Goal: Navigation & Orientation: Find specific page/section

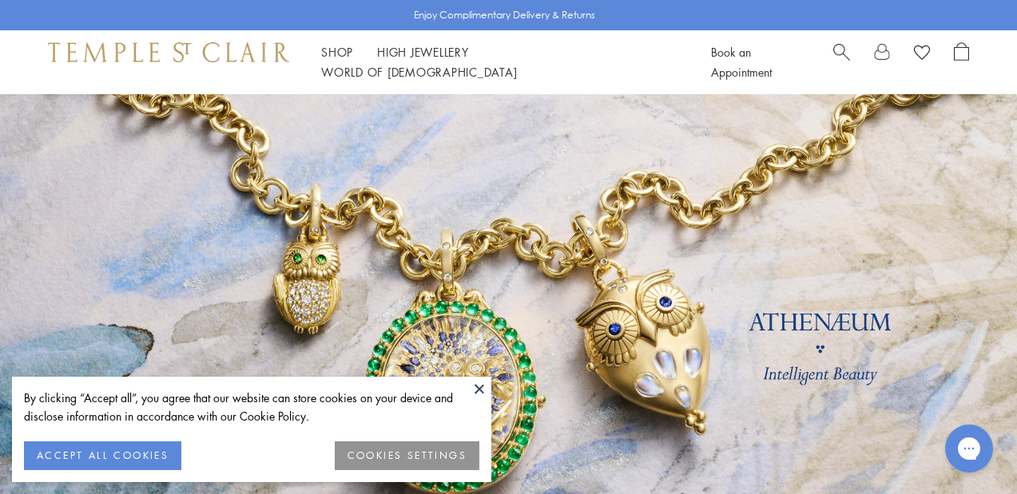
click at [478, 391] on button at bounding box center [479, 389] width 24 height 24
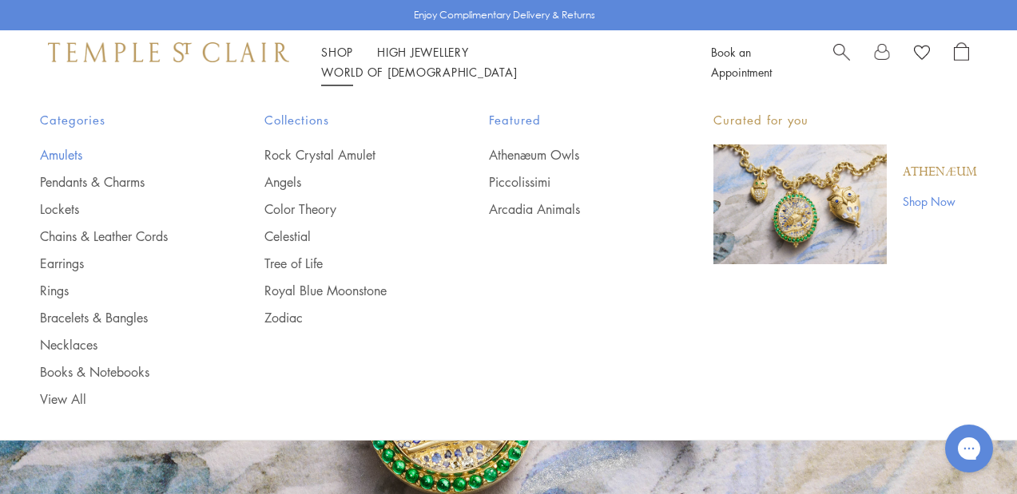
click at [66, 157] on link "Amulets" at bounding box center [120, 155] width 161 height 18
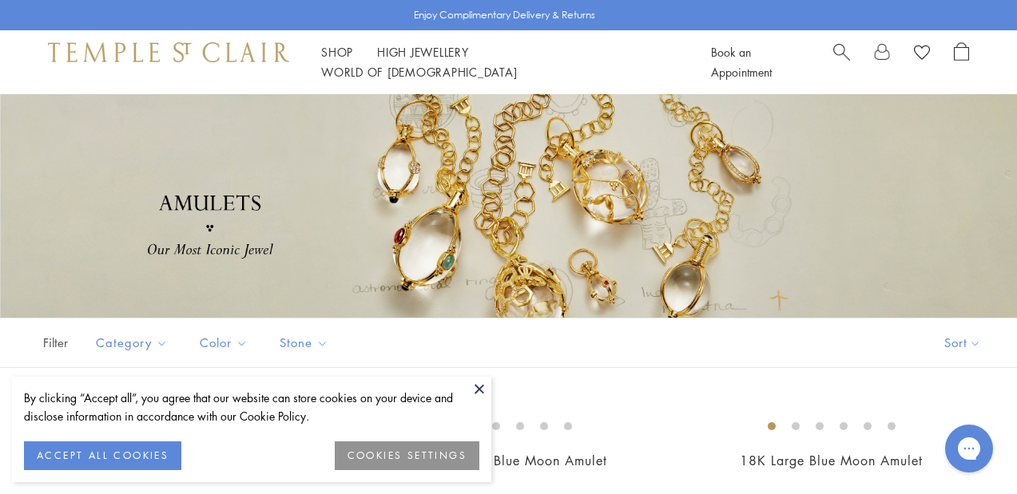
click at [478, 385] on button at bounding box center [479, 389] width 24 height 24
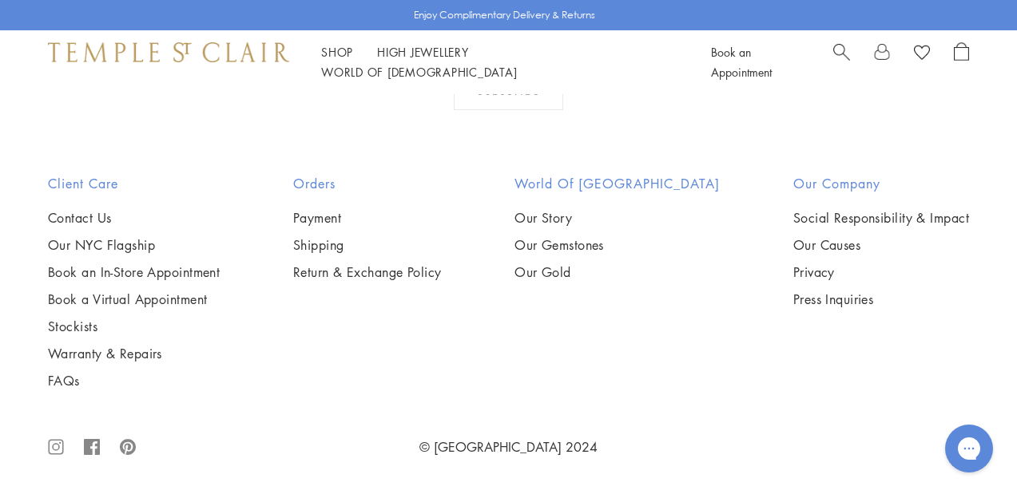
scroll to position [9554, 0]
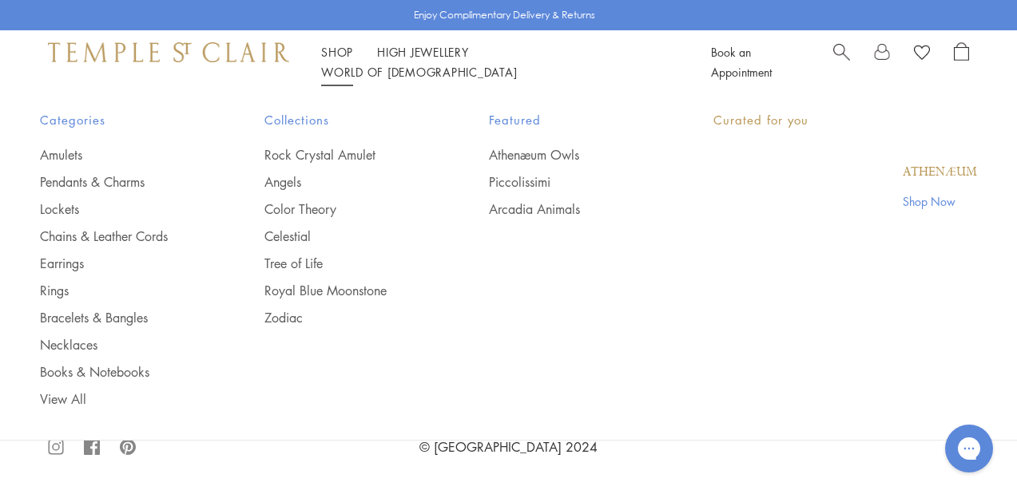
click at [339, 62] on li "Shop Shop Categories Amulets Pendants & Charms Lockets Chains & Leather Cords E…" at bounding box center [337, 52] width 32 height 20
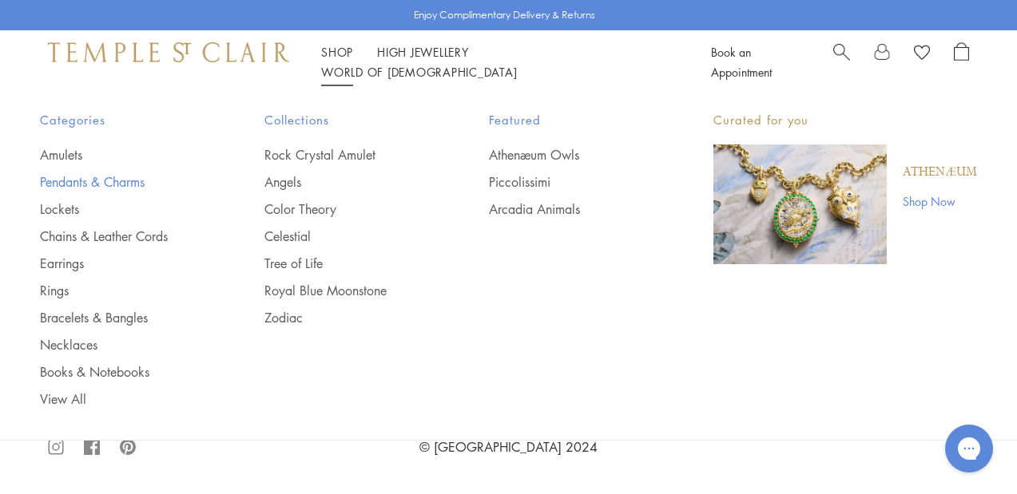
click at [132, 181] on link "Pendants & Charms" at bounding box center [120, 182] width 161 height 18
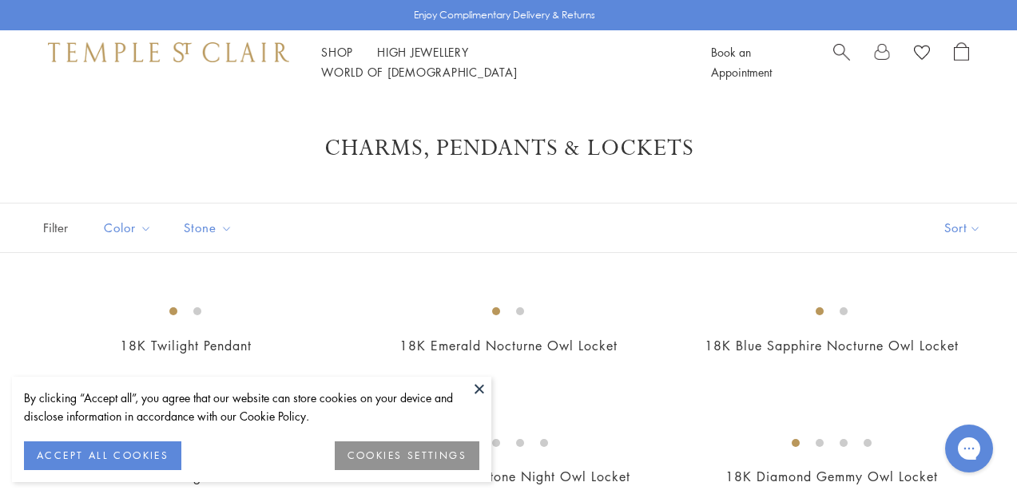
click at [482, 391] on button at bounding box center [479, 389] width 24 height 24
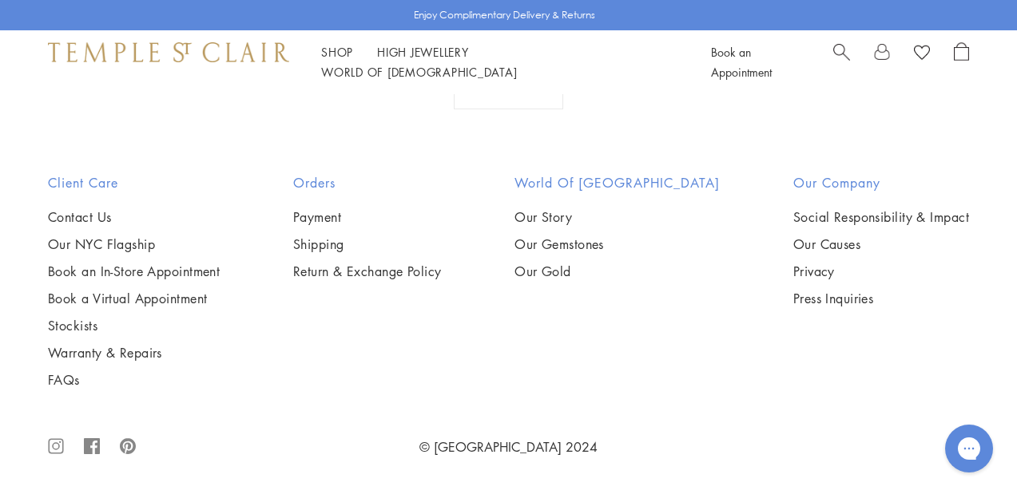
scroll to position [8531, 0]
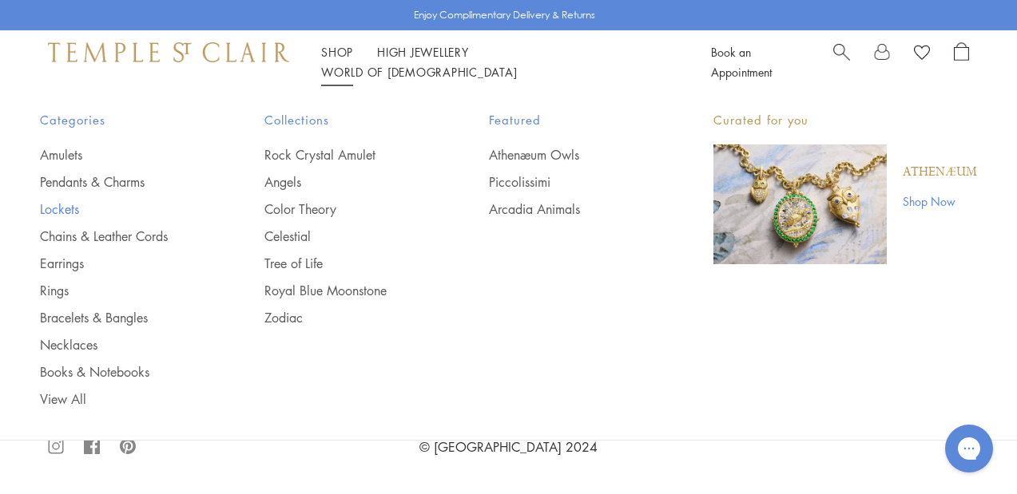
click at [66, 209] on link "Lockets" at bounding box center [120, 209] width 161 height 18
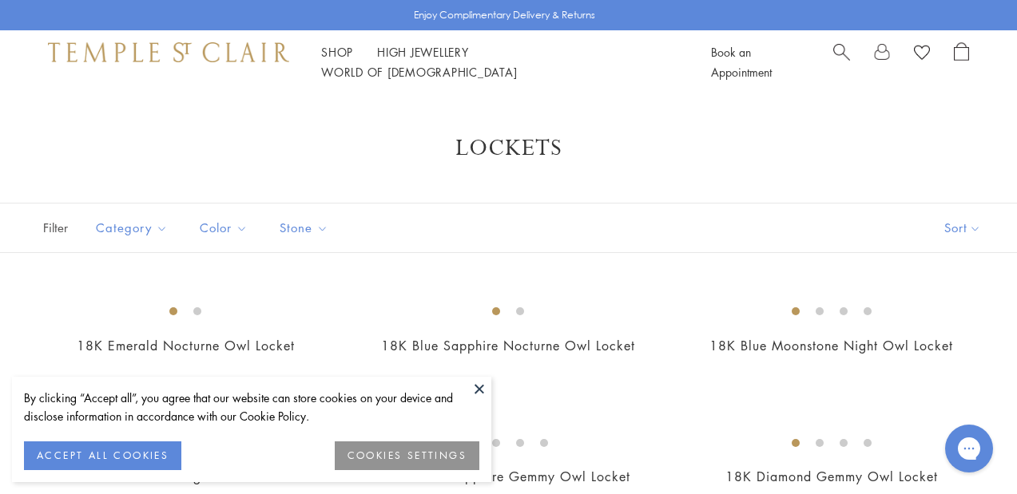
click at [476, 391] on button at bounding box center [479, 389] width 24 height 24
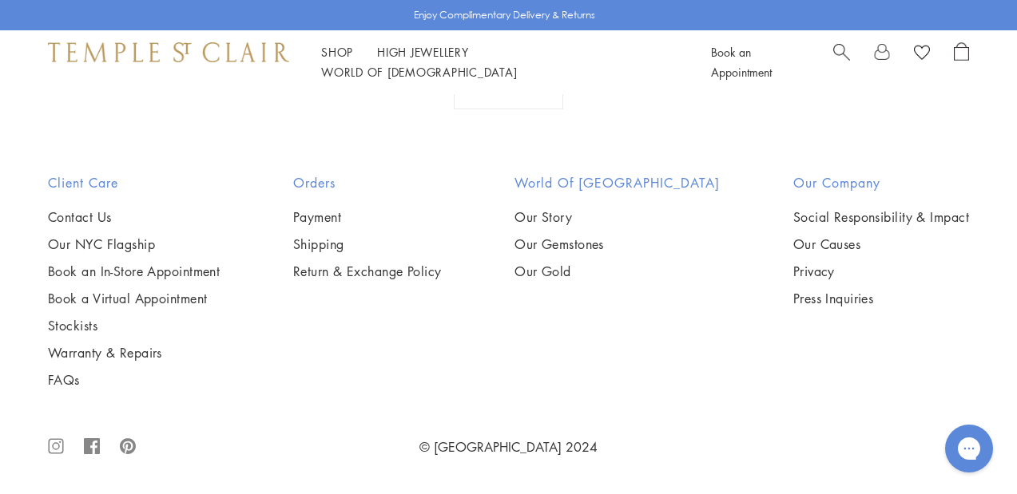
scroll to position [2556, 0]
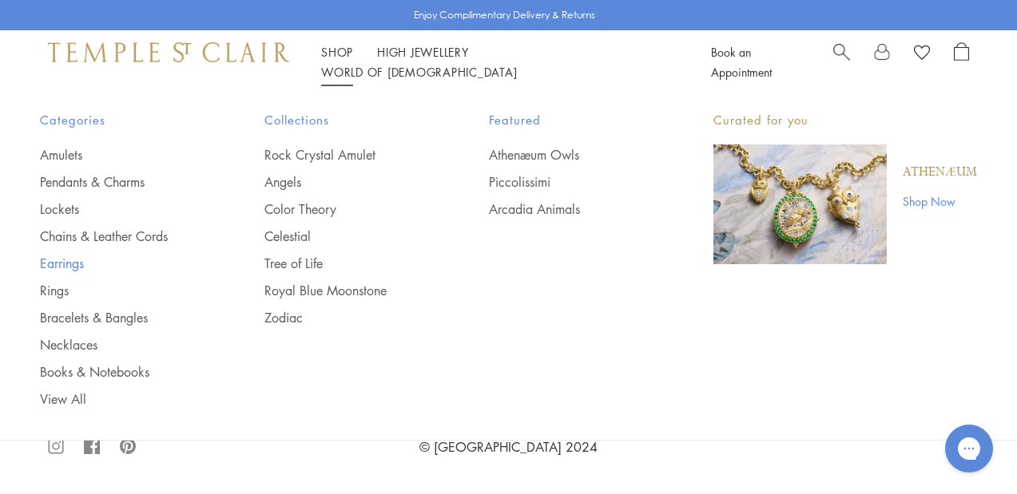
click at [71, 268] on link "Earrings" at bounding box center [120, 264] width 161 height 18
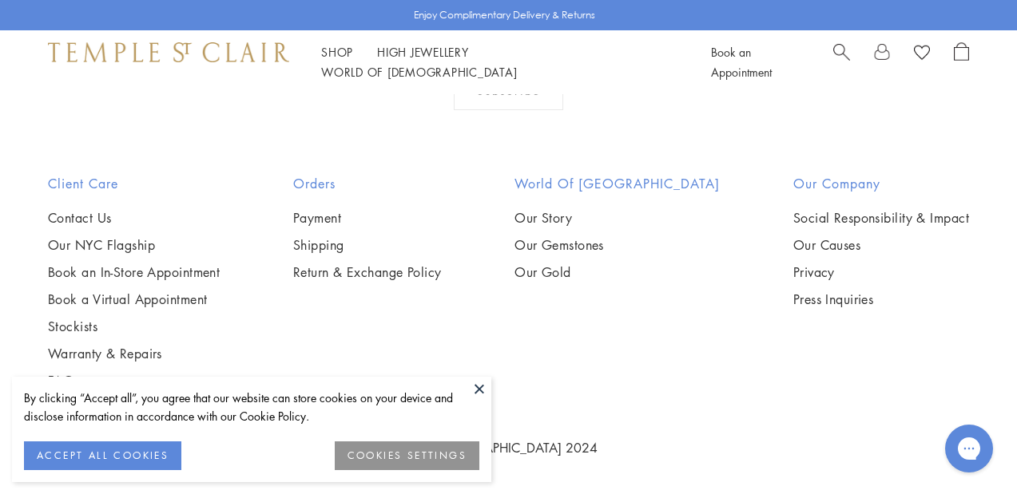
scroll to position [6997, 0]
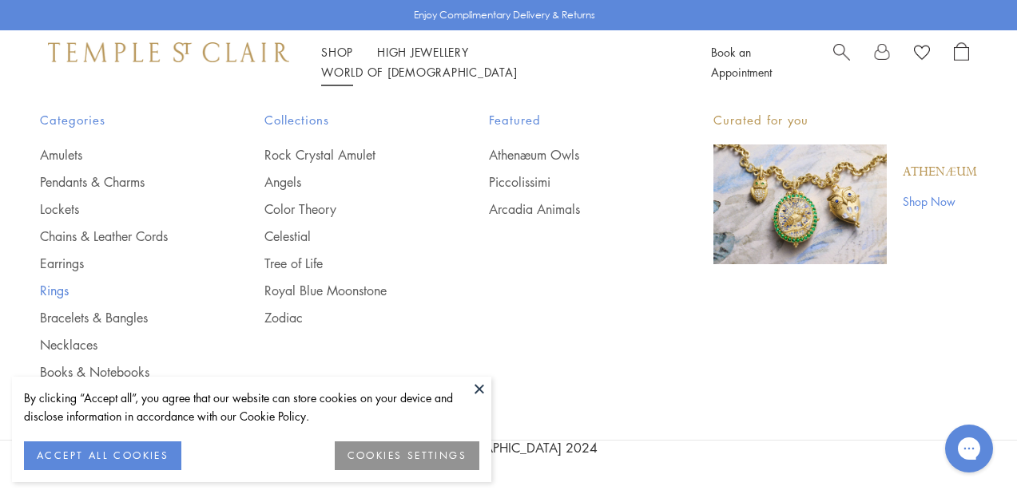
click at [58, 289] on link "Rings" at bounding box center [120, 291] width 161 height 18
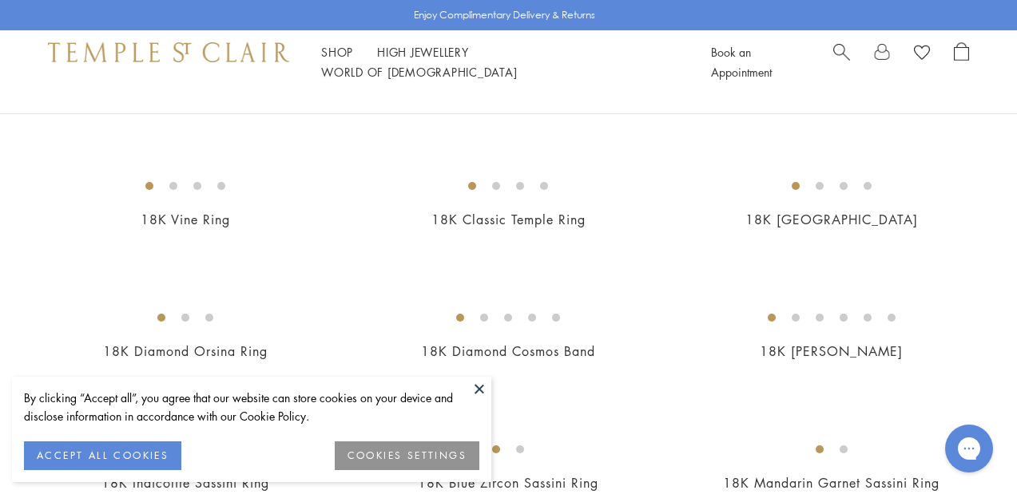
scroll to position [256, 0]
click at [480, 388] on button at bounding box center [479, 389] width 24 height 24
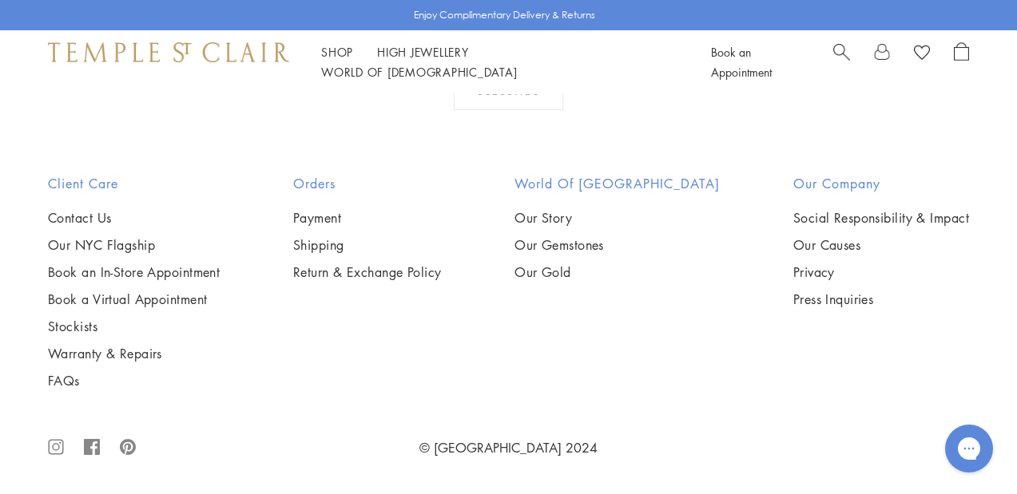
scroll to position [6422, 0]
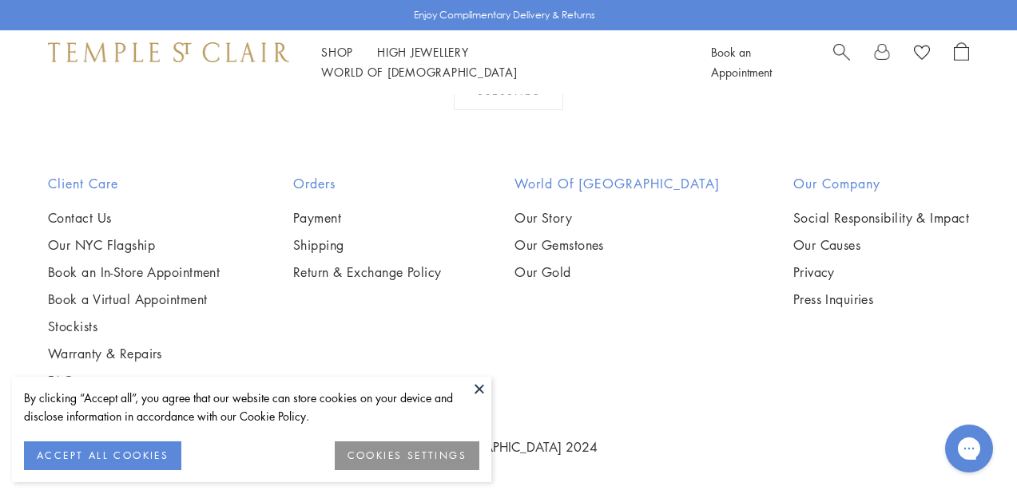
scroll to position [991, 0]
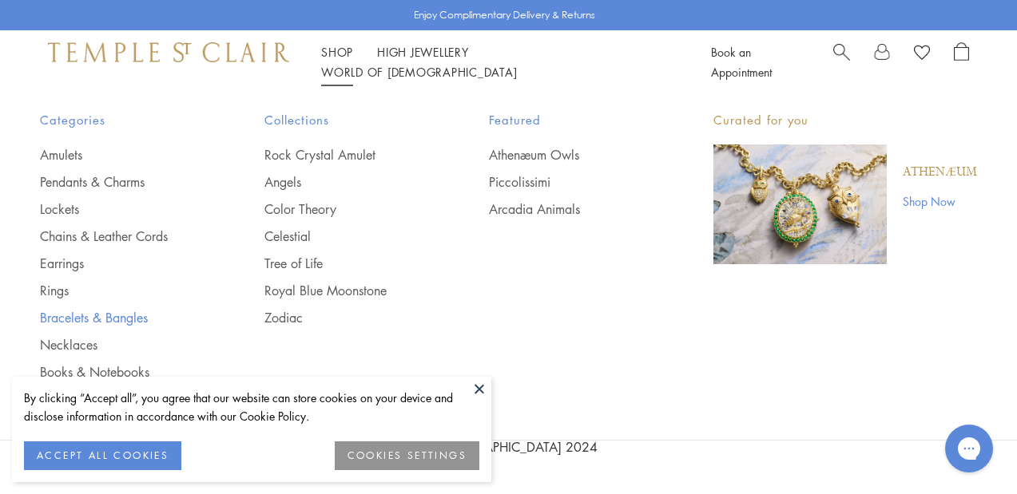
click at [127, 316] on link "Bracelets & Bangles" at bounding box center [120, 318] width 161 height 18
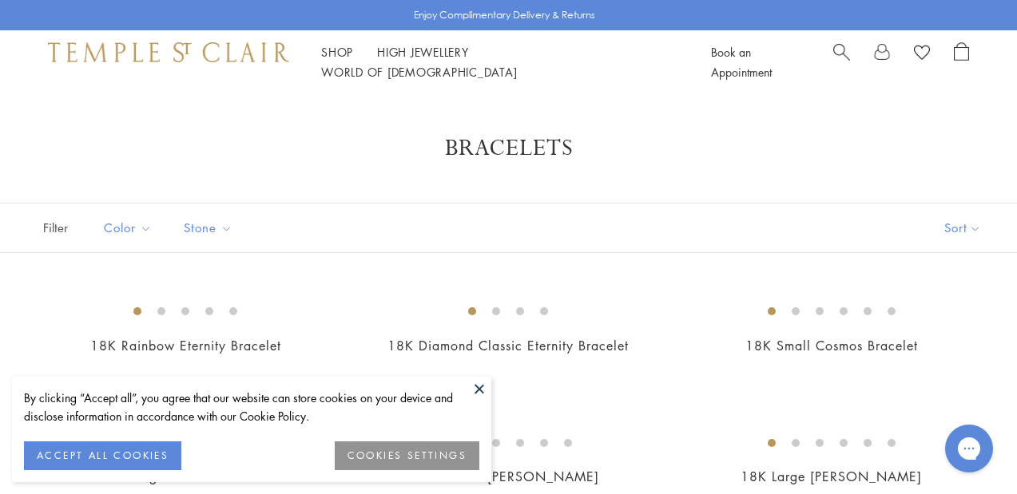
click at [478, 389] on button at bounding box center [479, 389] width 24 height 24
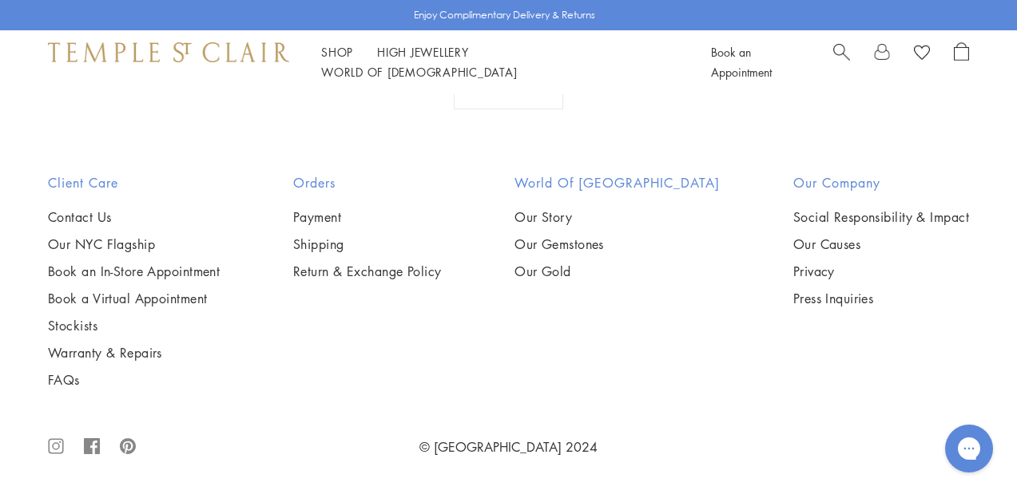
scroll to position [4889, 0]
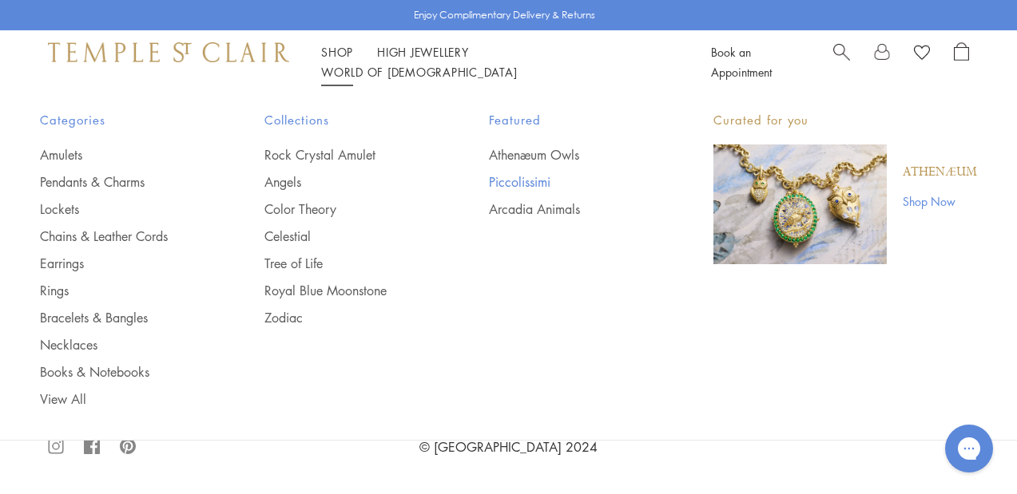
click at [530, 183] on link "Piccolissimi" at bounding box center [569, 182] width 161 height 18
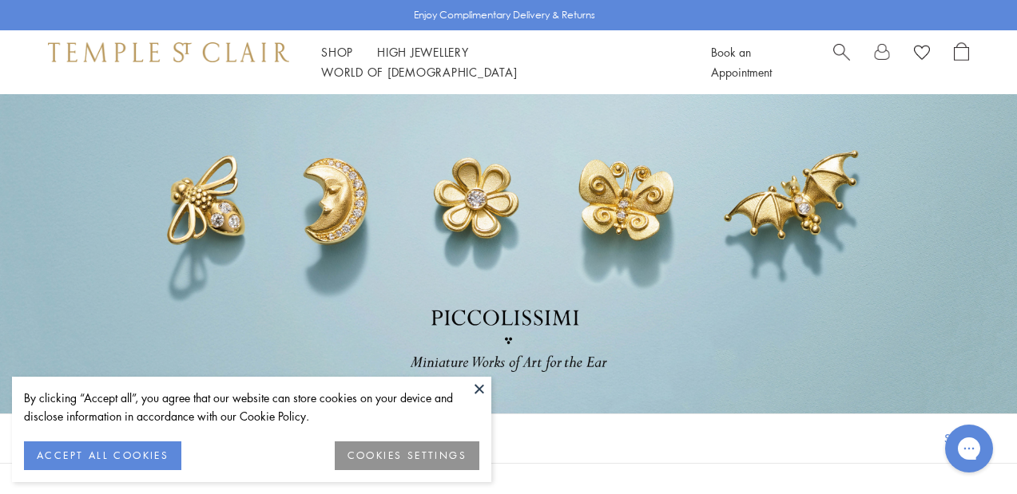
click at [476, 389] on button at bounding box center [479, 389] width 24 height 24
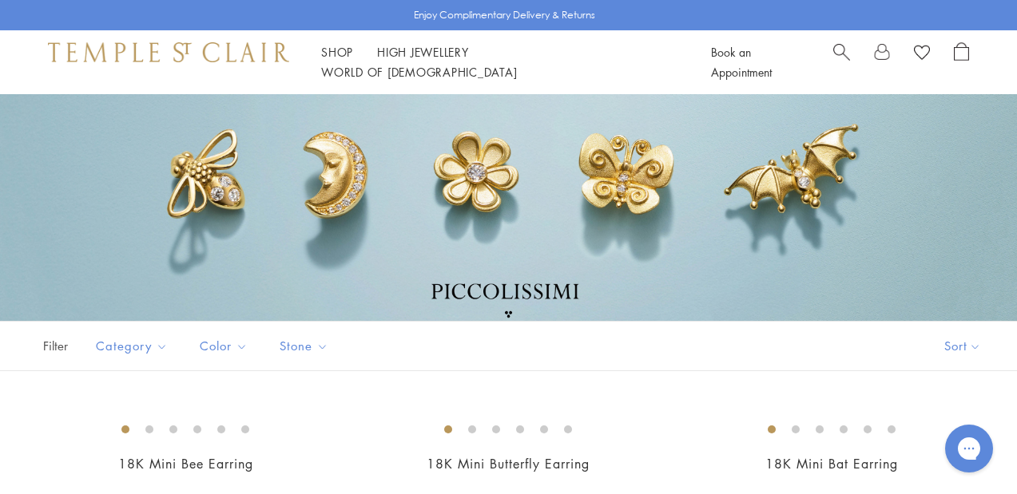
scroll to position [96, 0]
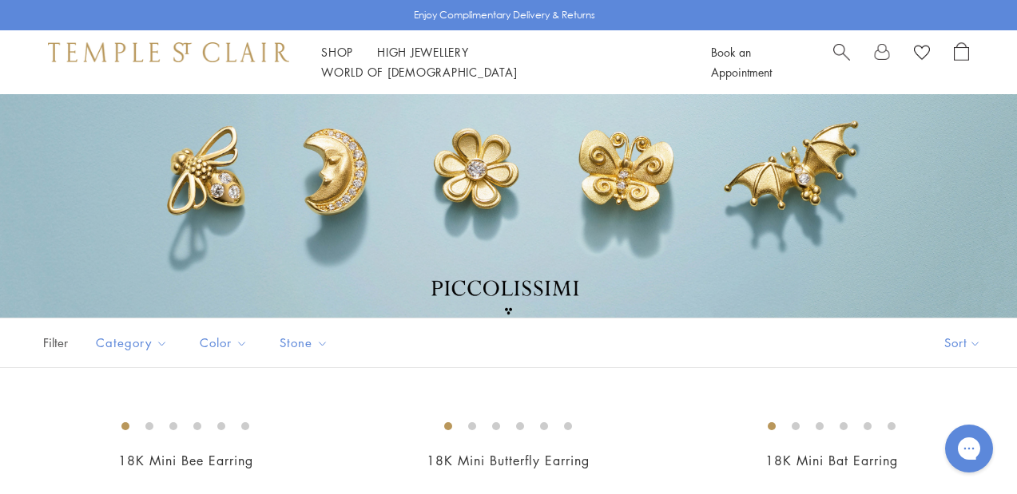
click at [830, 254] on div at bounding box center [508, 225] width 1017 height 320
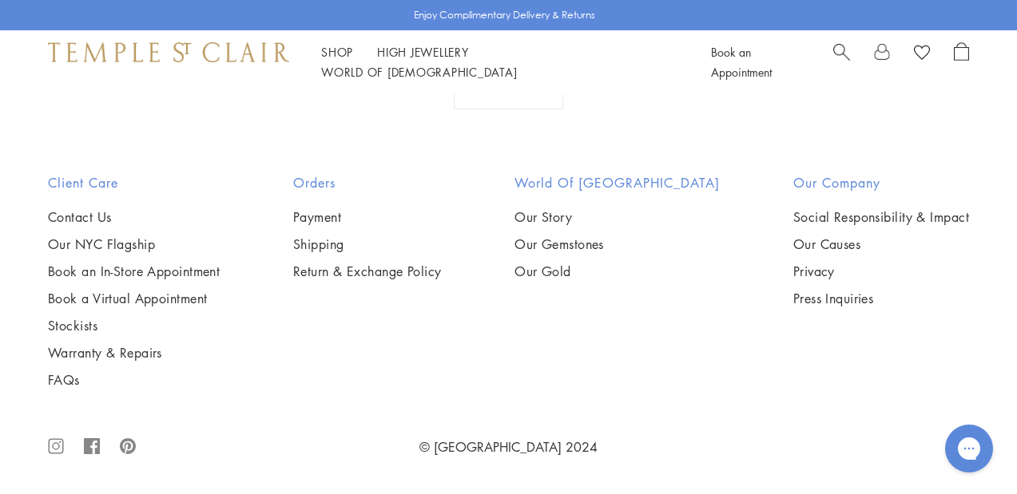
scroll to position [3547, 0]
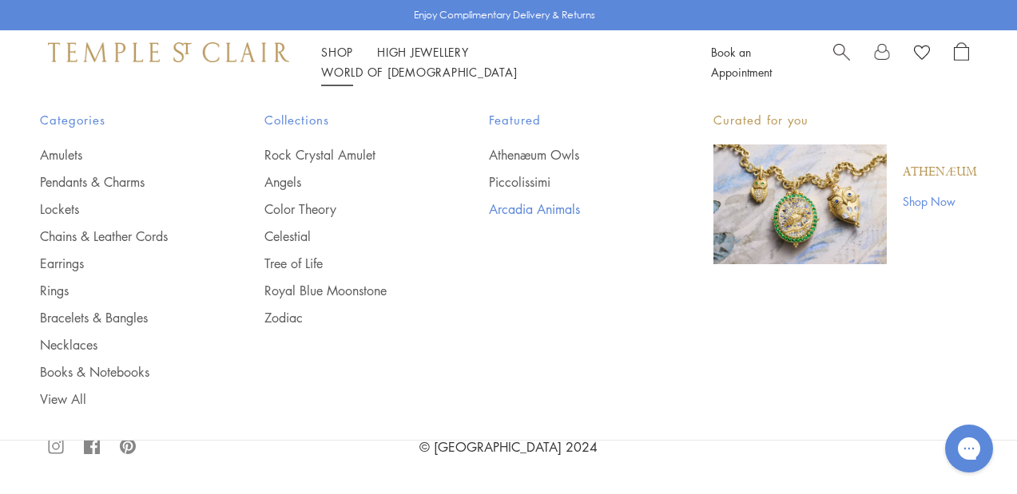
click at [514, 203] on link "Arcadia Animals" at bounding box center [569, 209] width 161 height 18
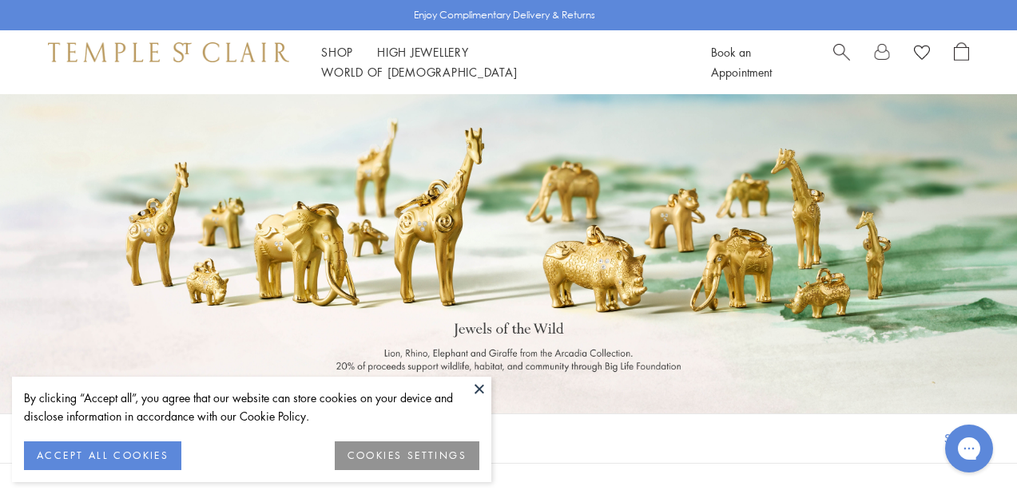
click at [479, 385] on button at bounding box center [479, 389] width 24 height 24
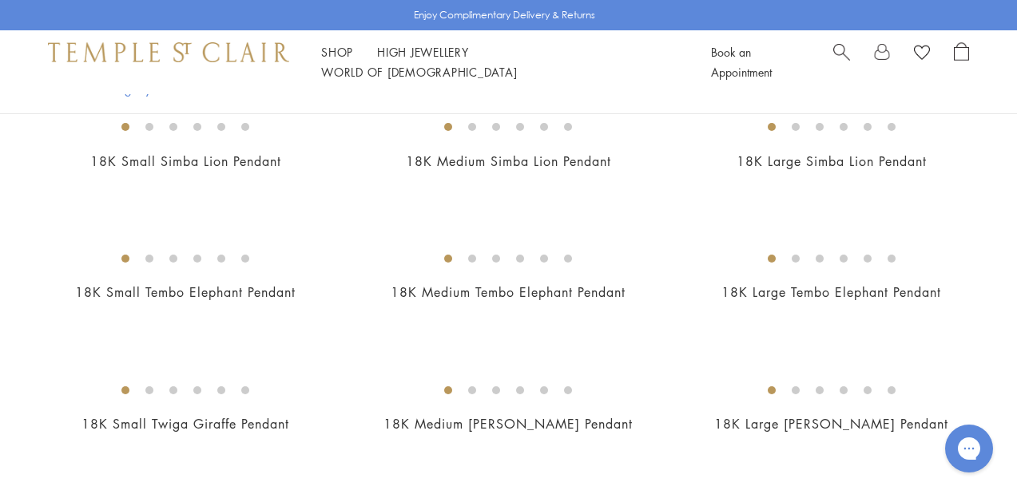
scroll to position [383, 0]
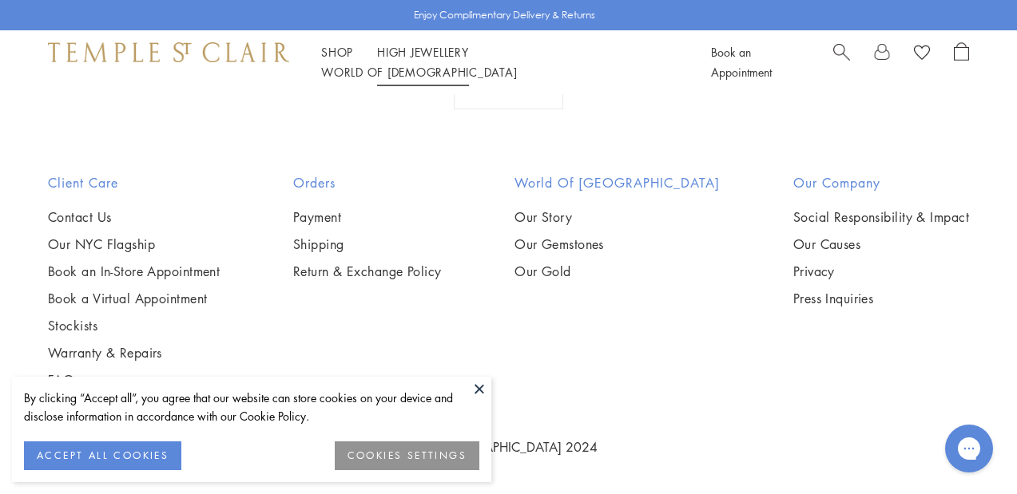
click at [424, 60] on link "High Jewellery High Jewellery" at bounding box center [423, 52] width 92 height 16
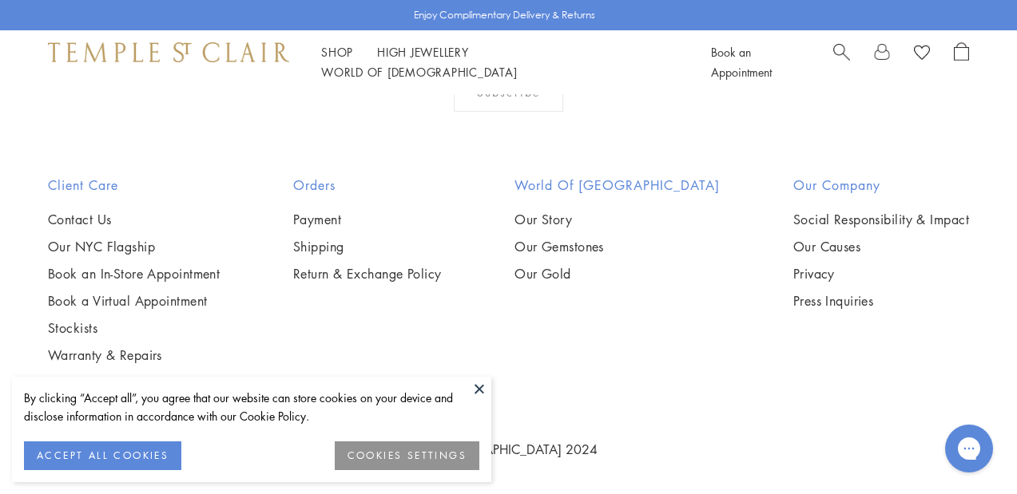
scroll to position [1441, 0]
